Goal: Feedback & Contribution: Contribute content

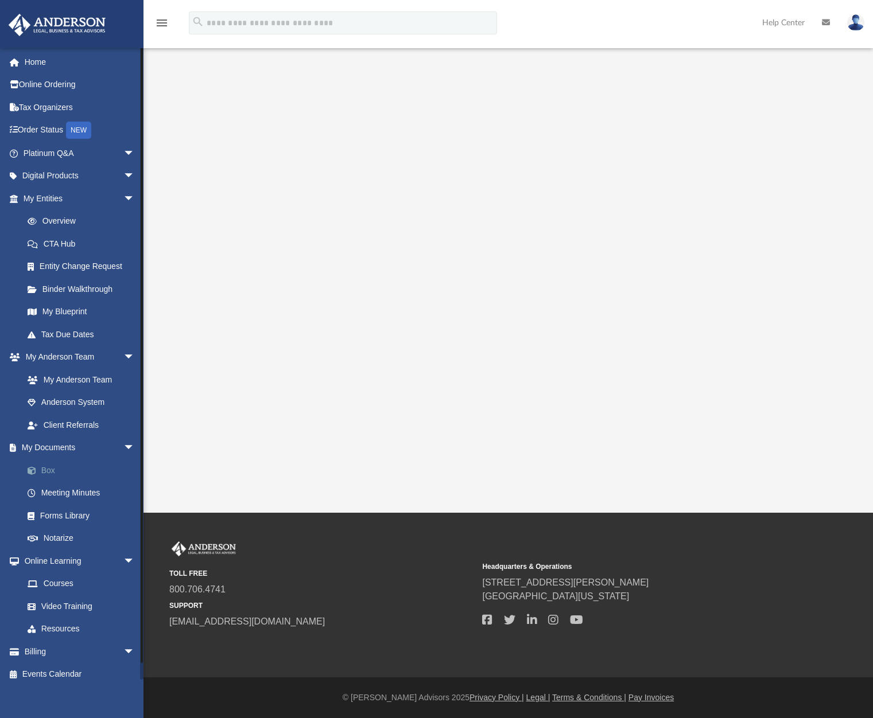
click at [45, 472] on link "Box" at bounding box center [84, 470] width 136 height 23
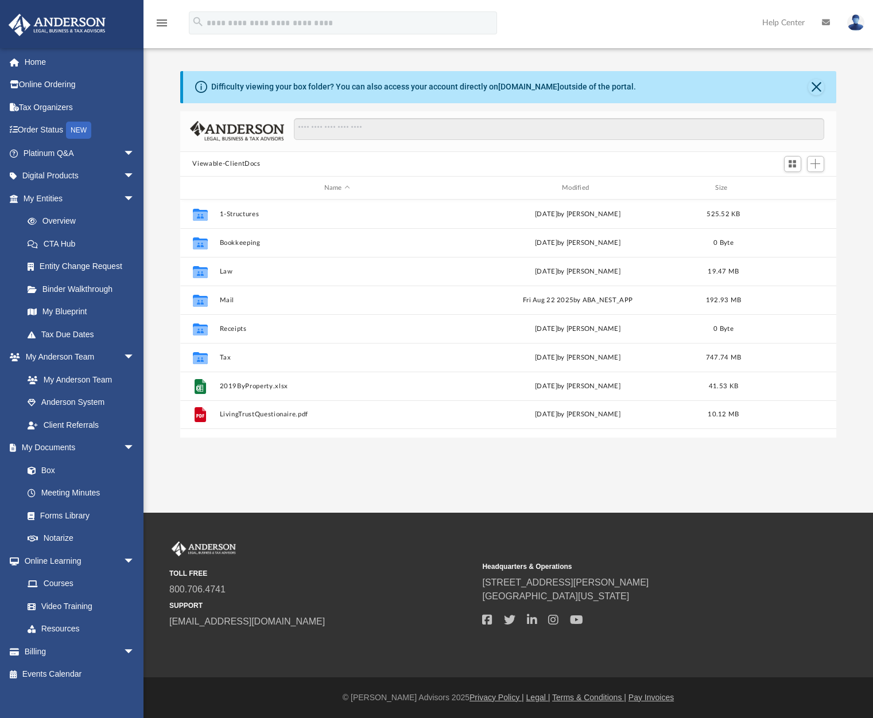
scroll to position [252, 648]
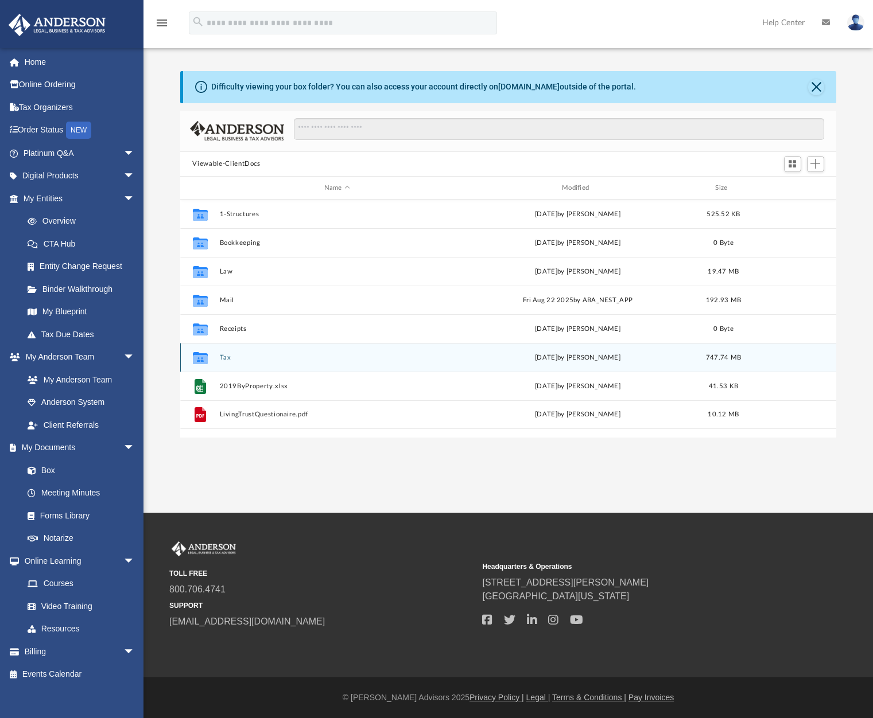
click at [220, 356] on button "Tax" at bounding box center [336, 357] width 235 height 7
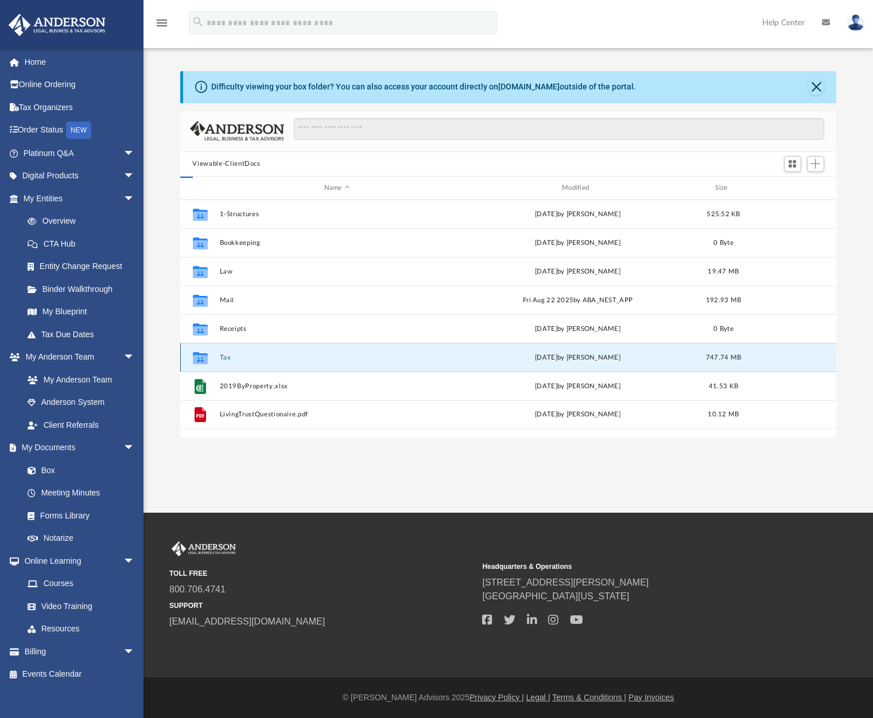
click at [220, 356] on button "Tax" at bounding box center [336, 357] width 235 height 7
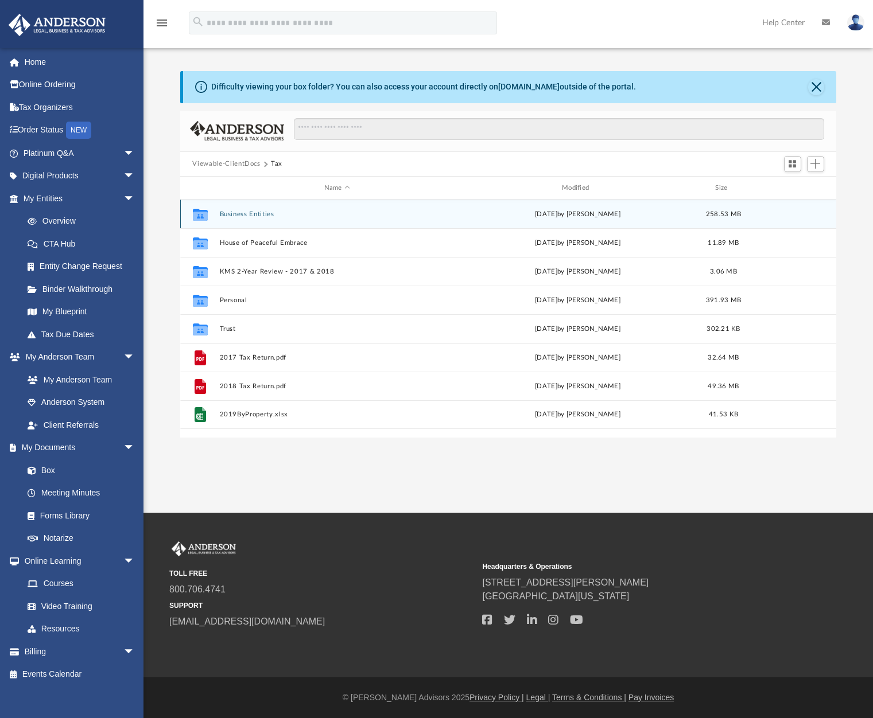
click at [274, 220] on div "Collaborated Folder Business Entities [DATE] by [PERSON_NAME] 258.53 MB" at bounding box center [508, 214] width 656 height 29
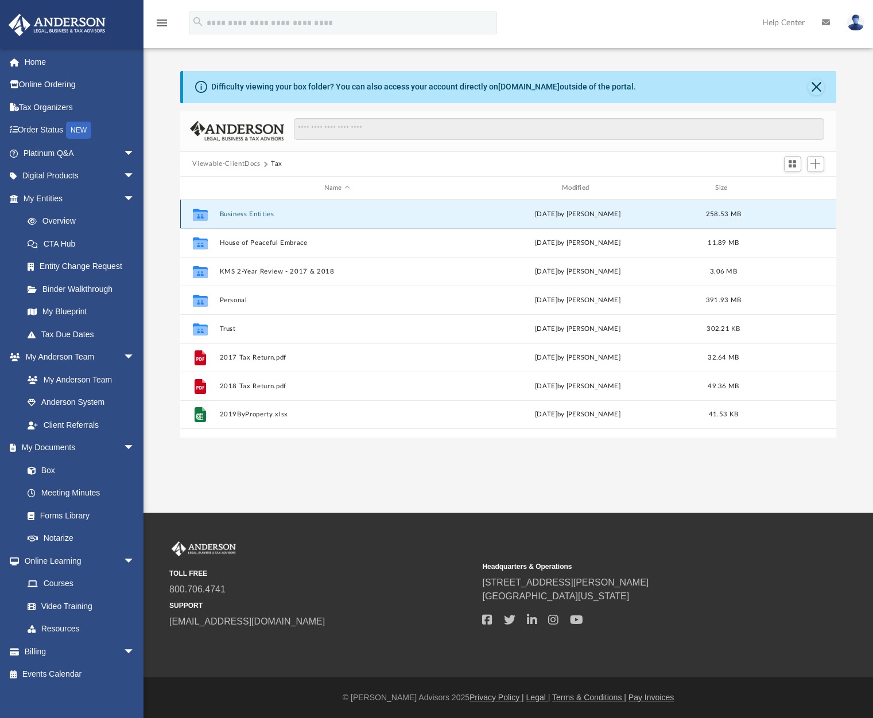
click at [241, 216] on button "Business Entities" at bounding box center [336, 214] width 235 height 7
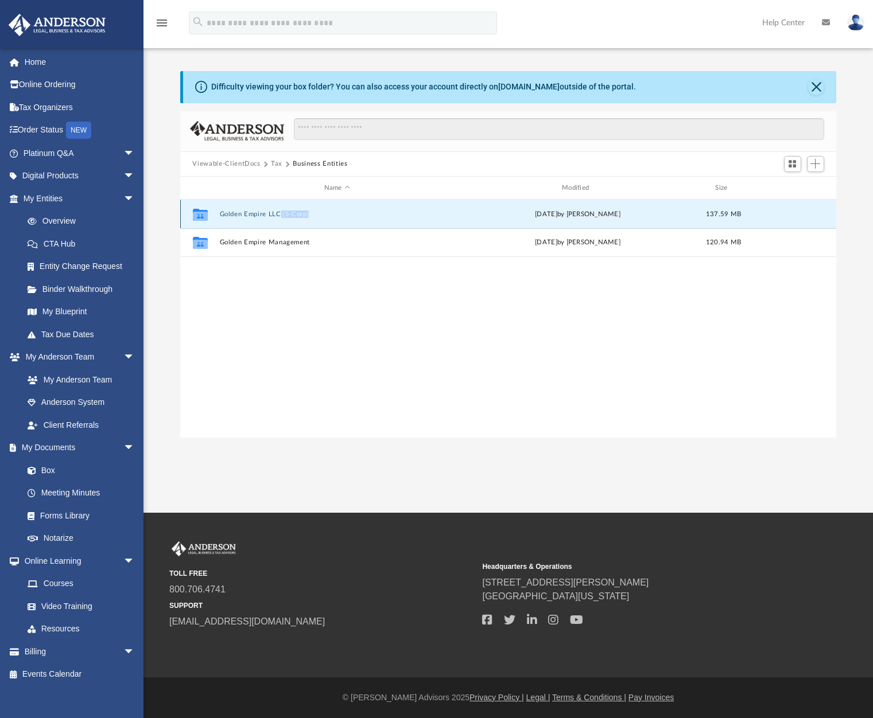
click at [255, 211] on button "Golden Empire LLC (S-Corp)" at bounding box center [336, 214] width 235 height 7
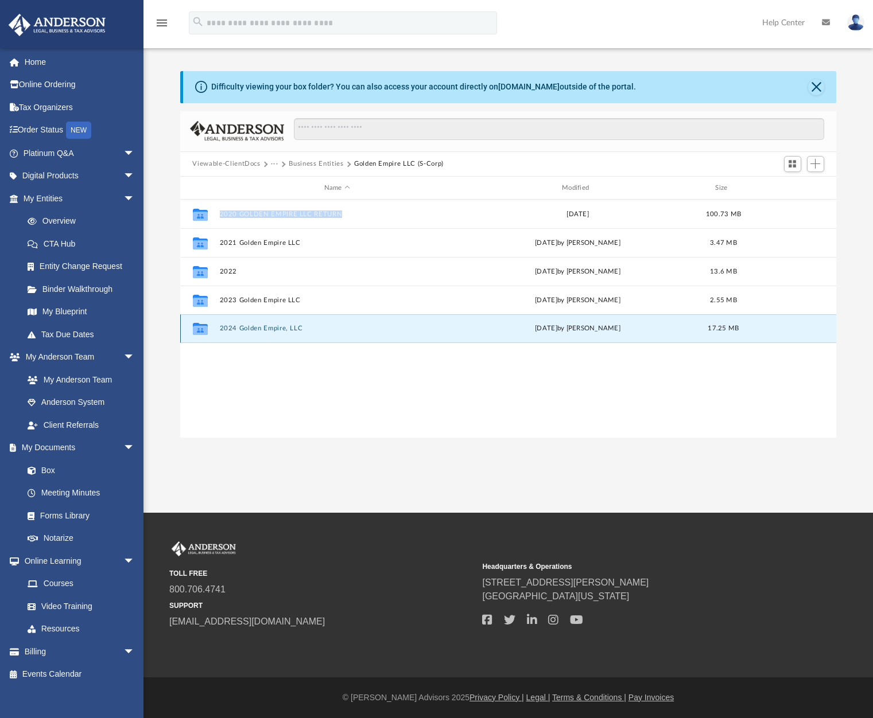
click at [266, 332] on button "2024 Golden Empire, LLC" at bounding box center [336, 328] width 235 height 7
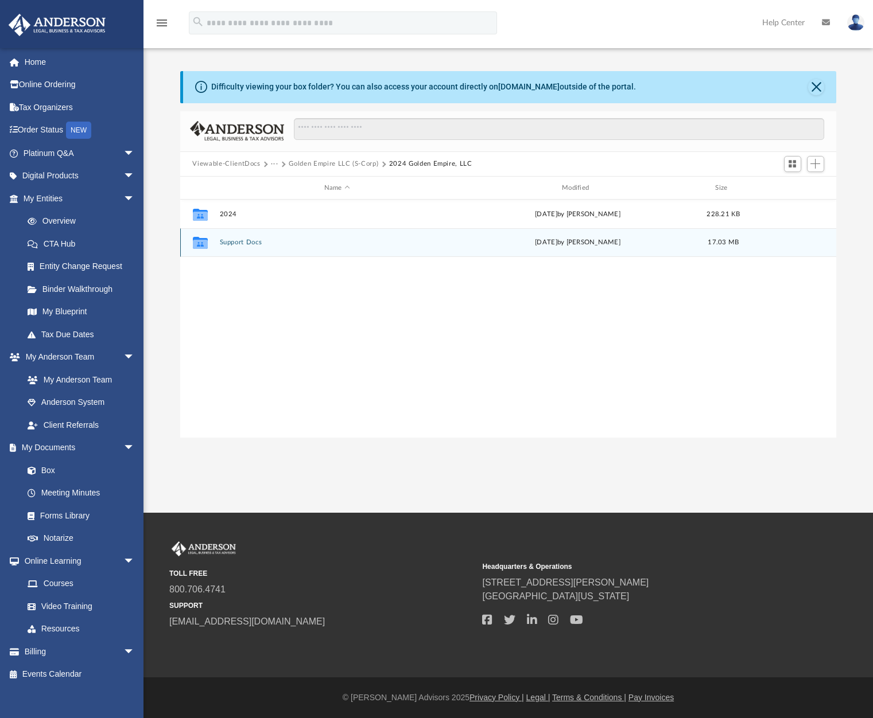
click at [222, 237] on div "Collaborated Folder Support Docs [DATE] by [PERSON_NAME] 17.03 MB" at bounding box center [508, 242] width 656 height 29
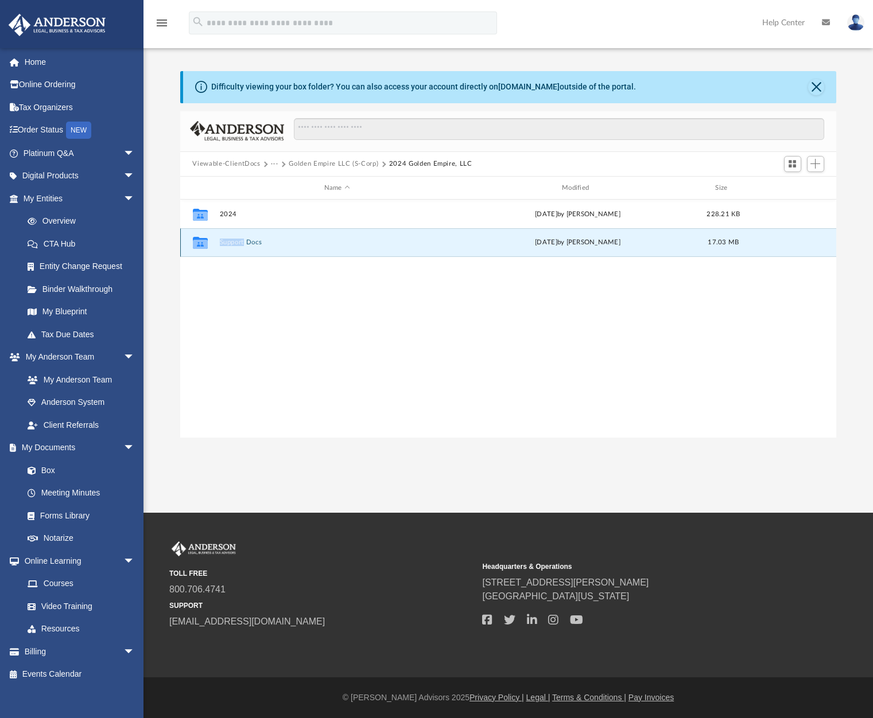
click at [222, 237] on div "Collaborated Folder Support Docs [DATE] by [PERSON_NAME] 17.03 MB" at bounding box center [508, 242] width 656 height 29
click at [304, 244] on button "Support Docs" at bounding box center [336, 242] width 235 height 7
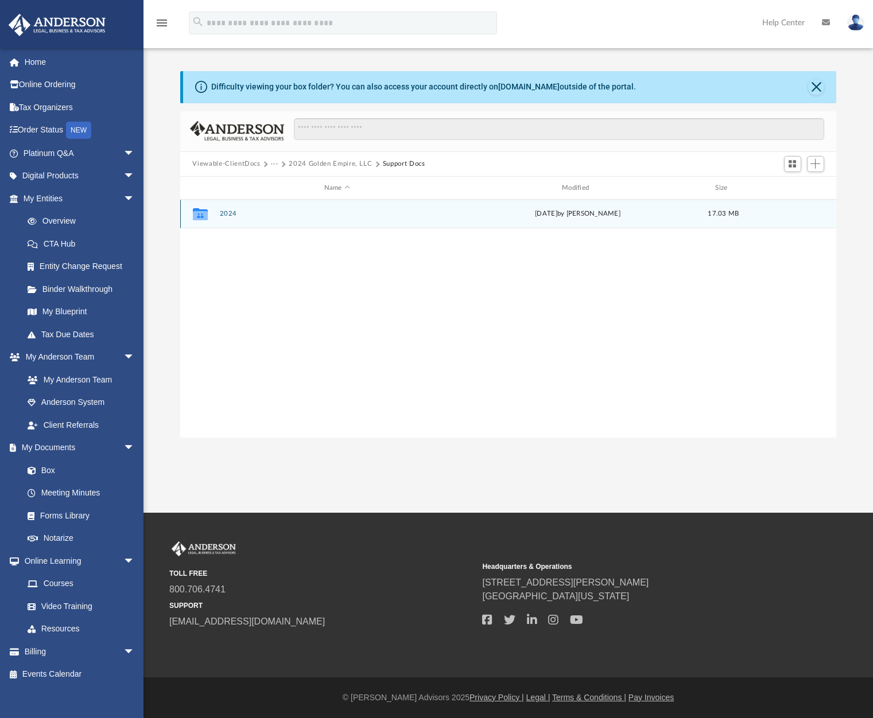
click at [318, 219] on div "Collaborated Folder 2024 [DATE] by [PERSON_NAME] 17.03 MB" at bounding box center [508, 214] width 656 height 29
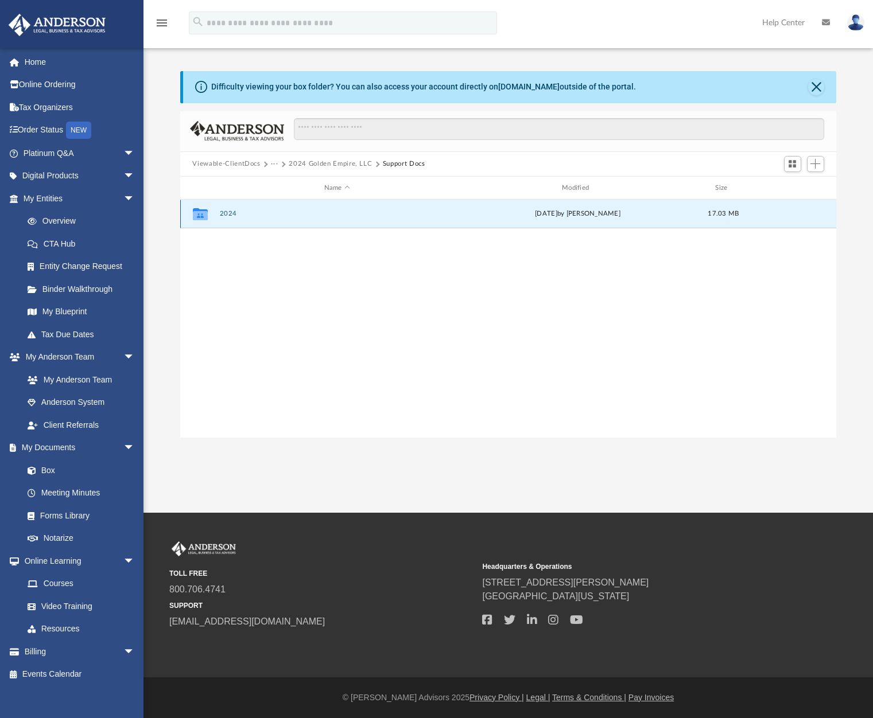
click at [318, 219] on div "Collaborated Folder 2024 [DATE] by [PERSON_NAME] 17.03 MB" at bounding box center [508, 214] width 656 height 29
click at [580, 215] on div "[DATE] by [PERSON_NAME]" at bounding box center [577, 214] width 235 height 10
click at [234, 217] on button "2024" at bounding box center [336, 214] width 235 height 7
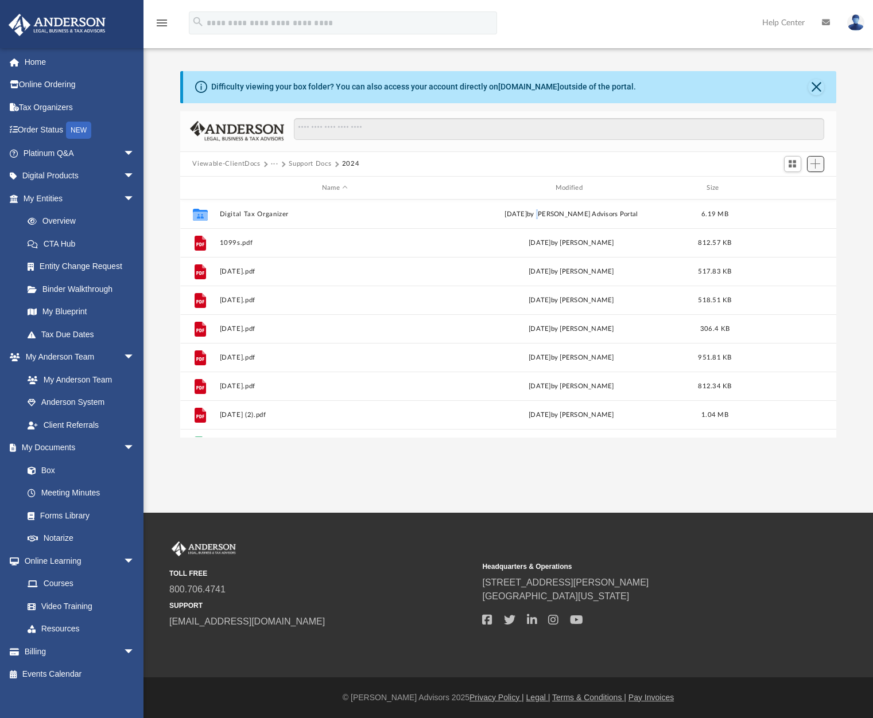
click at [821, 162] on button "Add" at bounding box center [815, 164] width 17 height 16
click at [787, 188] on li "Upload" at bounding box center [799, 187] width 37 height 12
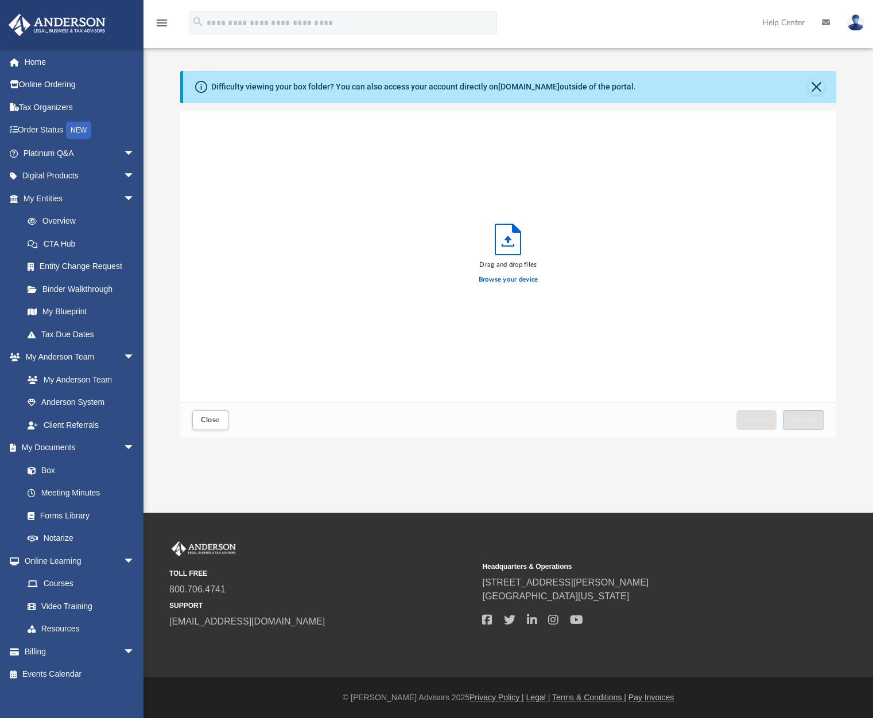
scroll to position [282, 648]
click at [508, 277] on label "Browse your device" at bounding box center [509, 280] width 60 height 10
click at [0, 0] on input "Browse your device" at bounding box center [0, 0] width 0 height 0
click at [805, 417] on span "Upload" at bounding box center [803, 420] width 24 height 7
click at [509, 279] on label "Select More Files" at bounding box center [508, 278] width 52 height 10
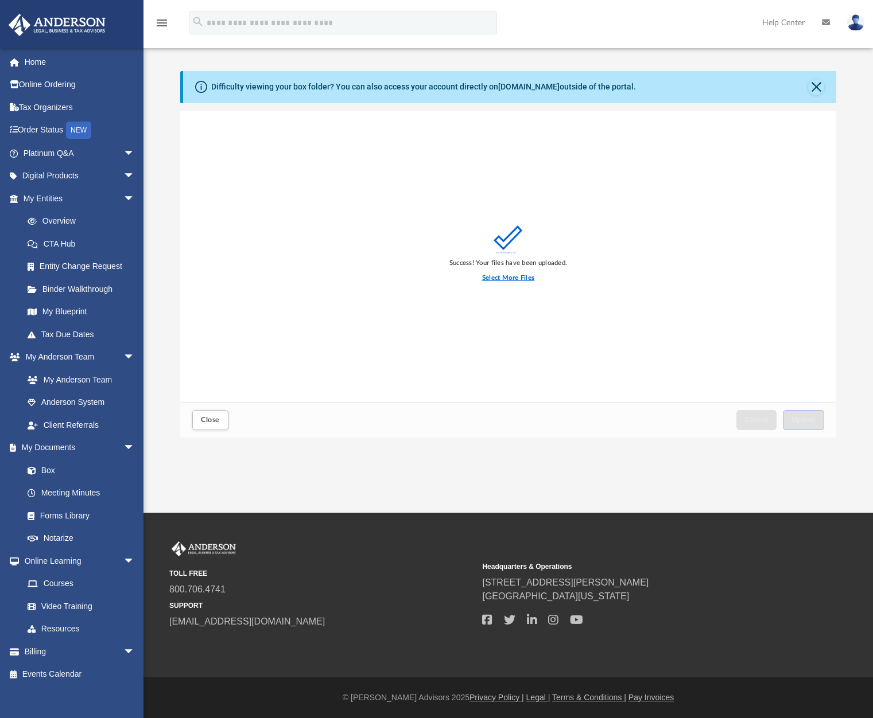
click at [0, 0] on input "Select More Files" at bounding box center [0, 0] width 0 height 0
